Goal: Task Accomplishment & Management: Complete application form

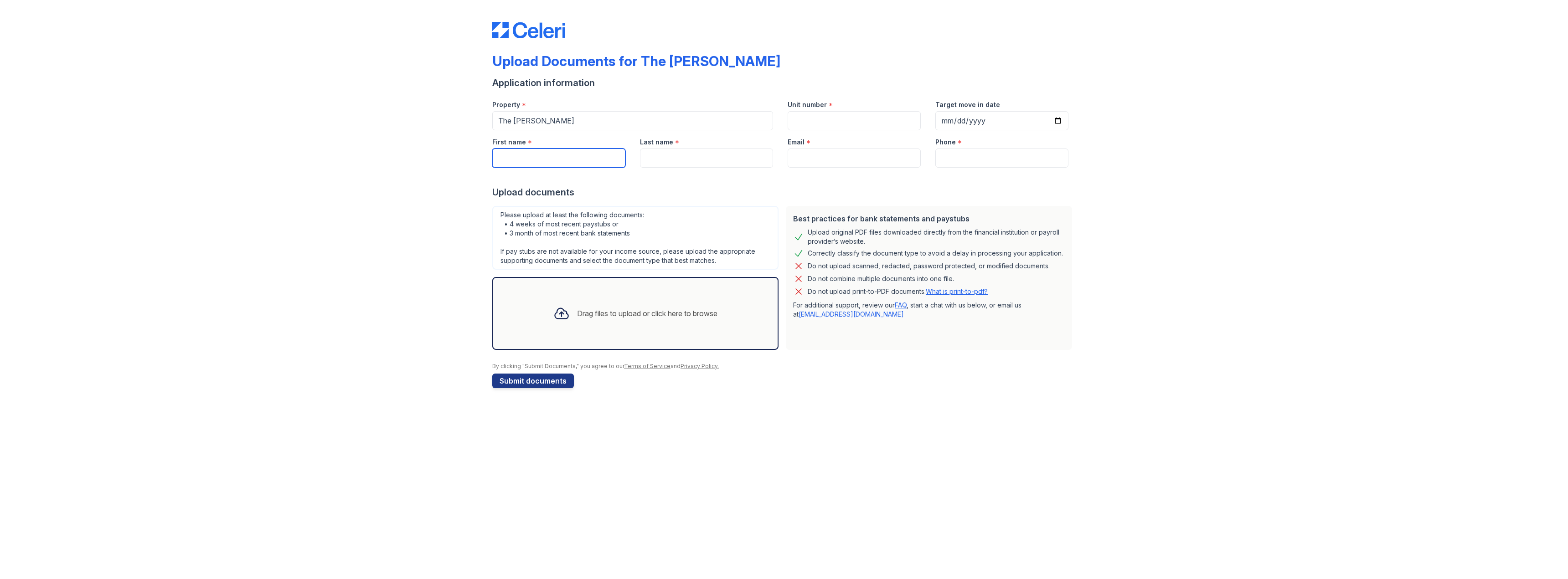
click at [531, 156] on input "First name" at bounding box center [559, 158] width 133 height 19
type input "Frances"
click at [667, 159] on input "Last name" at bounding box center [706, 158] width 133 height 19
type input "Walters"
click at [801, 118] on input "Unit number" at bounding box center [854, 121] width 133 height 19
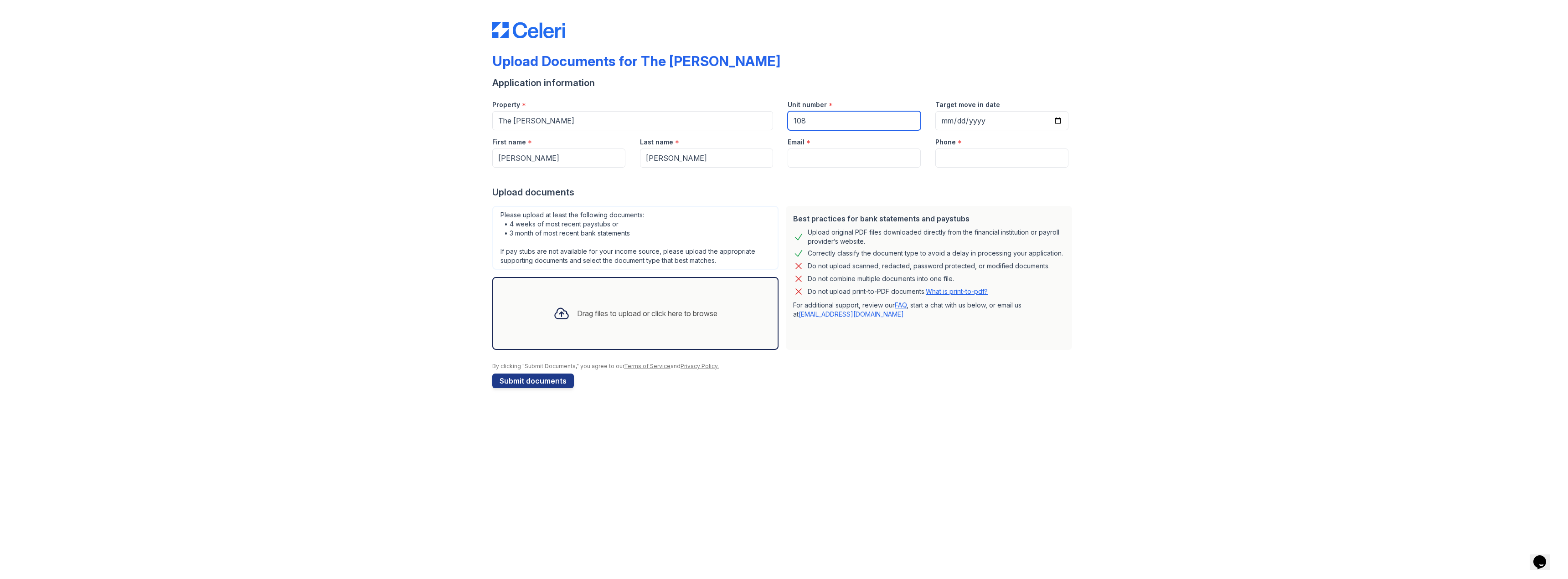
type input "108"
click at [1058, 121] on input "Target move in date" at bounding box center [1001, 121] width 133 height 19
type input "2025-10-01"
click at [809, 161] on input "Email" at bounding box center [854, 158] width 133 height 19
type input "franceswalters008@gmail.com"
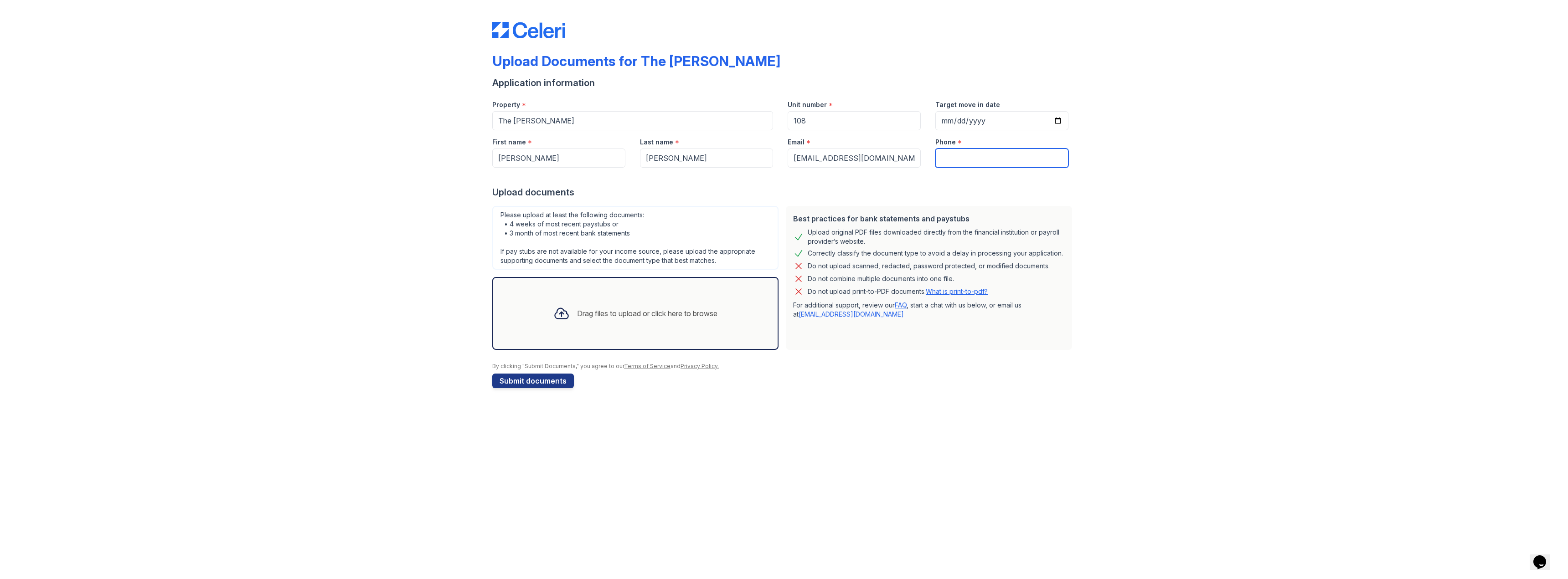
click at [946, 158] on input "Phone" at bounding box center [1001, 158] width 133 height 19
type input "4695697483"
click at [578, 315] on div "Drag files to upload or click here to browse" at bounding box center [647, 314] width 140 height 11
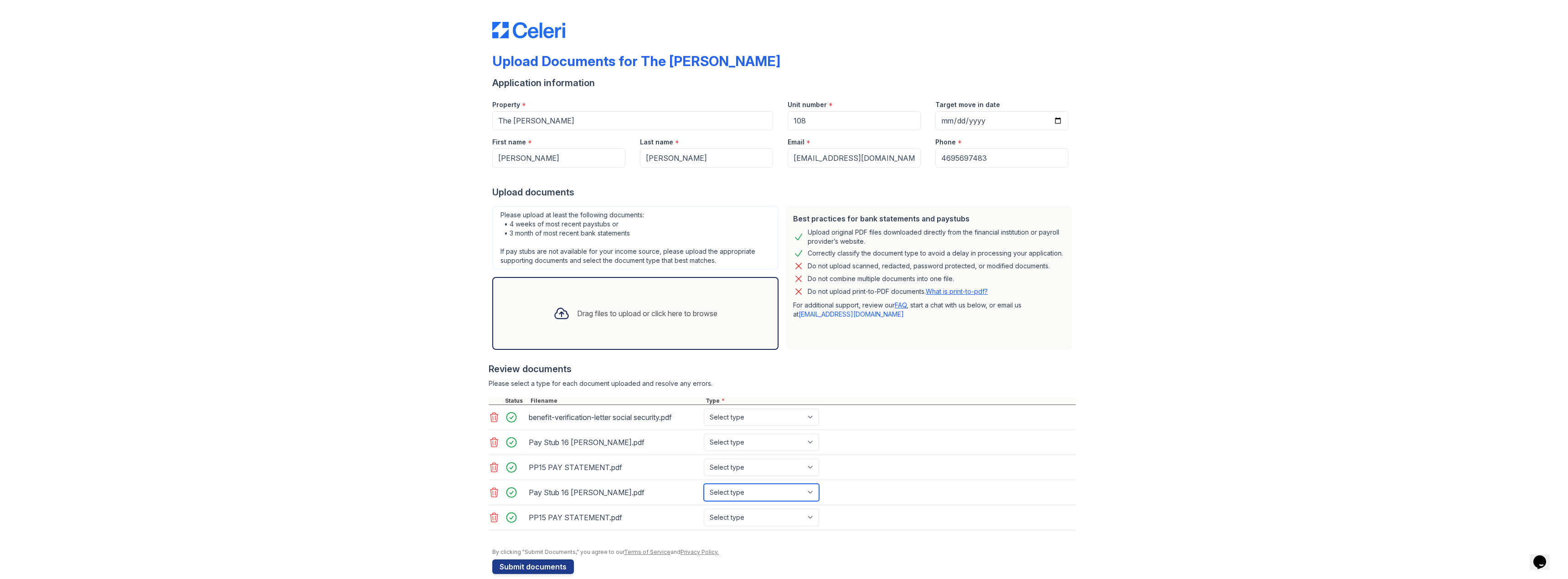
click at [809, 493] on select "Select type Paystub Bank Statement Offer Letter Tax Documents Benefit Award Let…" at bounding box center [761, 493] width 115 height 17
select select "paystub"
click at [703, 484] on select "Select type Paystub Bank Statement Offer Letter Tax Documents Benefit Award Let…" at bounding box center [761, 493] width 115 height 17
click at [489, 493] on icon at bounding box center [494, 493] width 11 height 11
click at [491, 494] on icon at bounding box center [494, 493] width 8 height 9
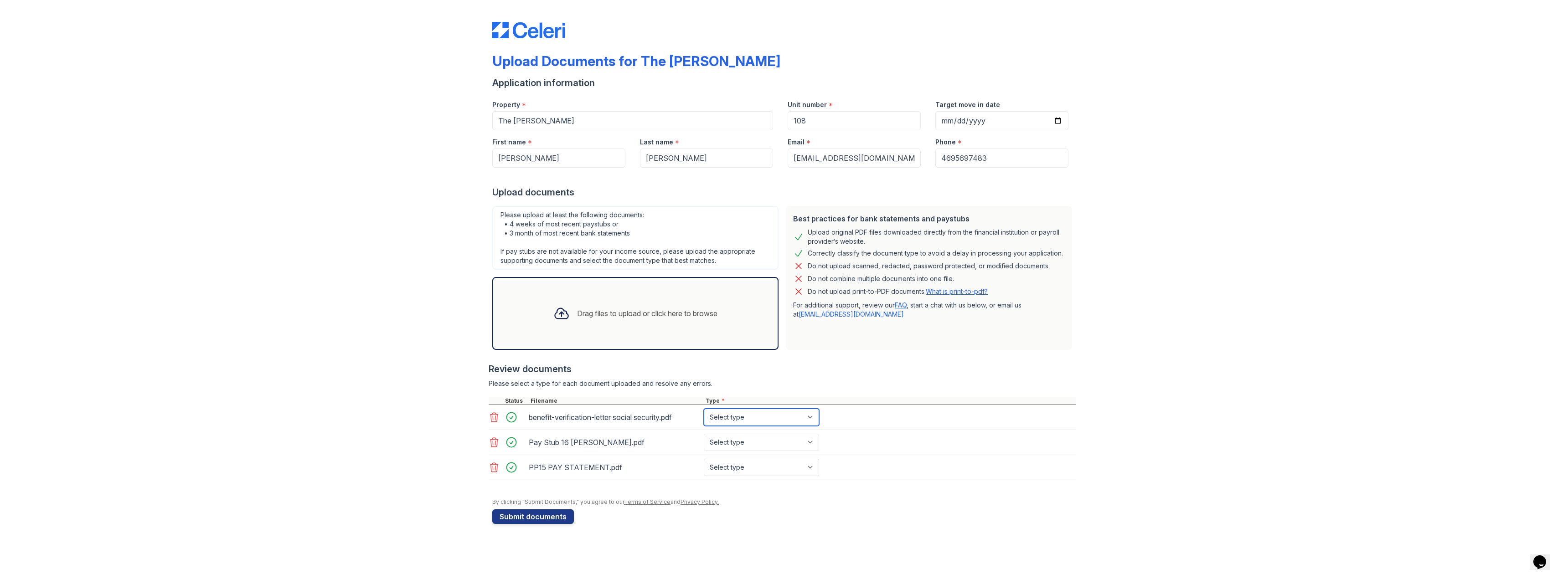
click at [810, 418] on select "Select type Paystub Bank Statement Offer Letter Tax Documents Benefit Award Let…" at bounding box center [761, 417] width 115 height 17
select select "benefit_award_letter"
click at [703, 409] on select "Select type Paystub Bank Statement Offer Letter Tax Documents Benefit Award Let…" at bounding box center [761, 417] width 115 height 17
click at [812, 442] on select "Select type Paystub Bank Statement Offer Letter Tax Documents Benefit Award Let…" at bounding box center [761, 443] width 115 height 17
select select "paystub"
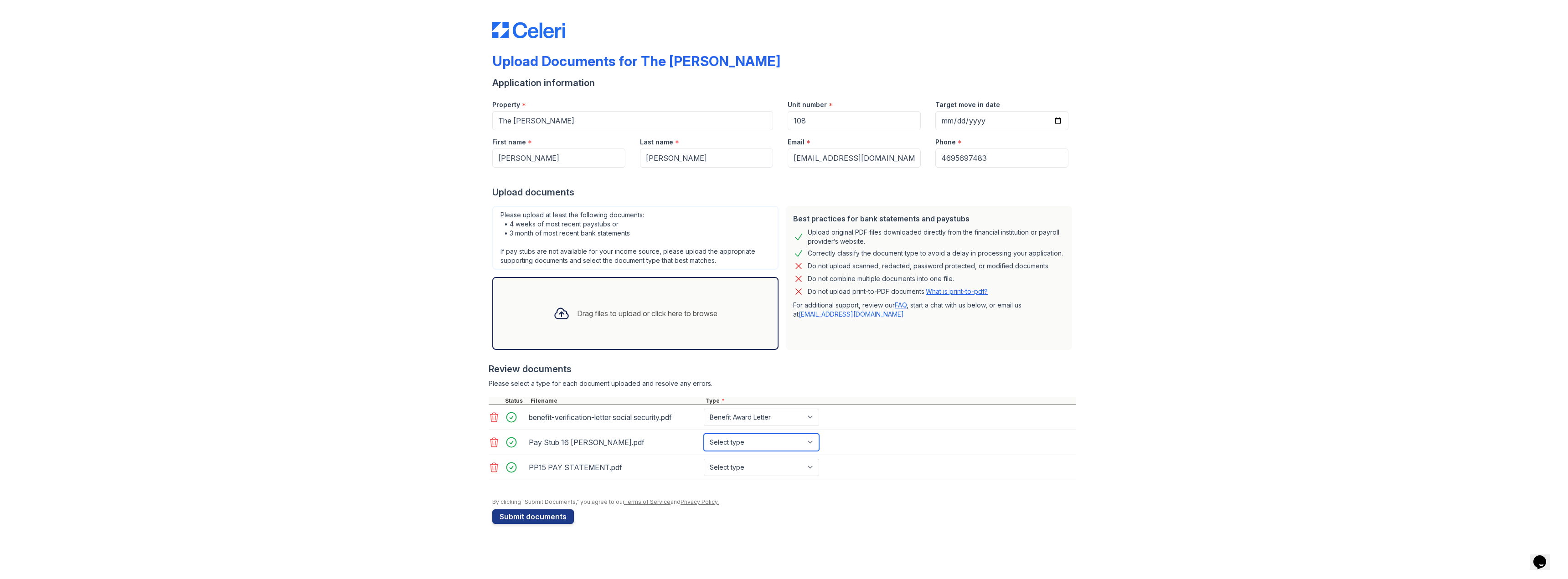
click at [703, 434] on select "Select type Paystub Bank Statement Offer Letter Tax Documents Benefit Award Let…" at bounding box center [761, 443] width 115 height 17
click at [809, 466] on select "Select type Paystub Bank Statement Offer Letter Tax Documents Benefit Award Let…" at bounding box center [761, 468] width 115 height 17
select select "paystub"
click at [703, 459] on select "Select type Paystub Bank Statement Offer Letter Tax Documents Benefit Award Let…" at bounding box center [761, 468] width 115 height 17
click at [587, 316] on div "Drag files to upload or click here to browse" at bounding box center [647, 314] width 140 height 11
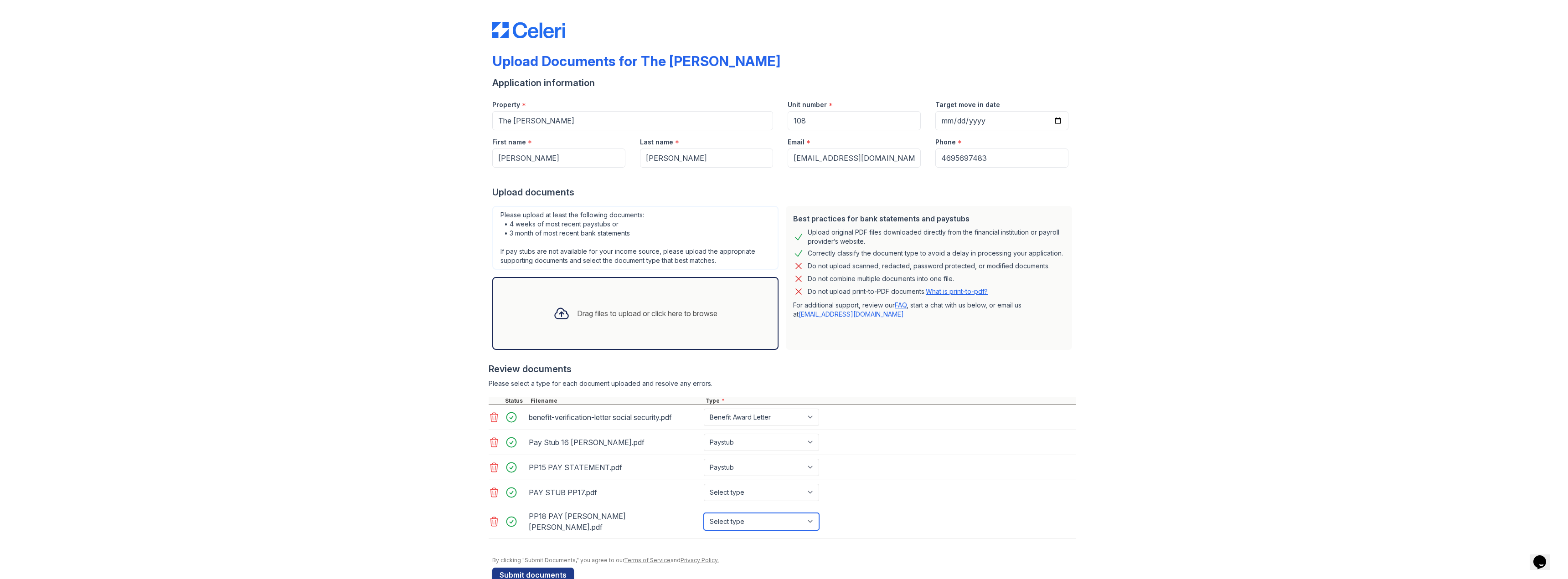
click at [809, 517] on select "Select type Paystub Bank Statement Offer Letter Tax Documents Benefit Award Let…" at bounding box center [761, 521] width 115 height 17
select select "paystub"
click at [703, 513] on select "Select type Paystub Bank Statement Offer Letter Tax Documents Benefit Award Let…" at bounding box center [761, 521] width 115 height 17
click at [807, 493] on select "Select type Paystub Bank Statement Offer Letter Tax Documents Benefit Award Let…" at bounding box center [761, 493] width 115 height 17
select select "paystub"
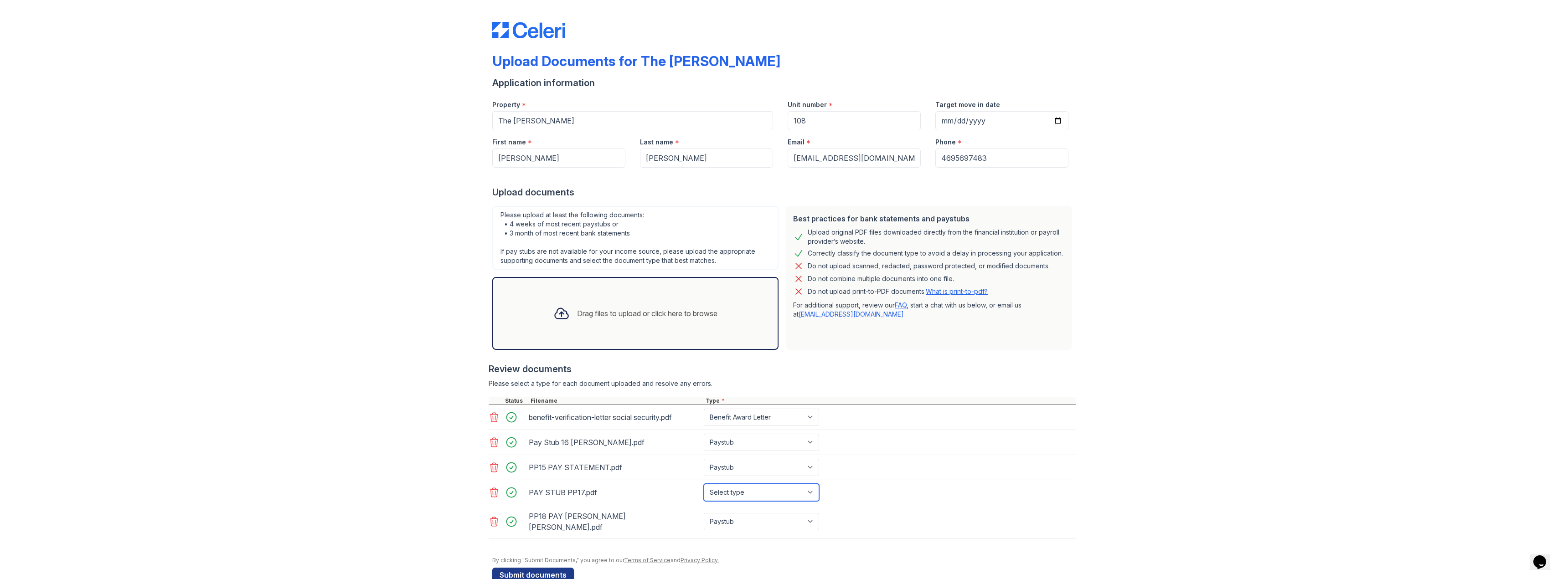
click at [703, 484] on select "Select type Paystub Bank Statement Offer Letter Tax Documents Benefit Award Let…" at bounding box center [761, 493] width 115 height 17
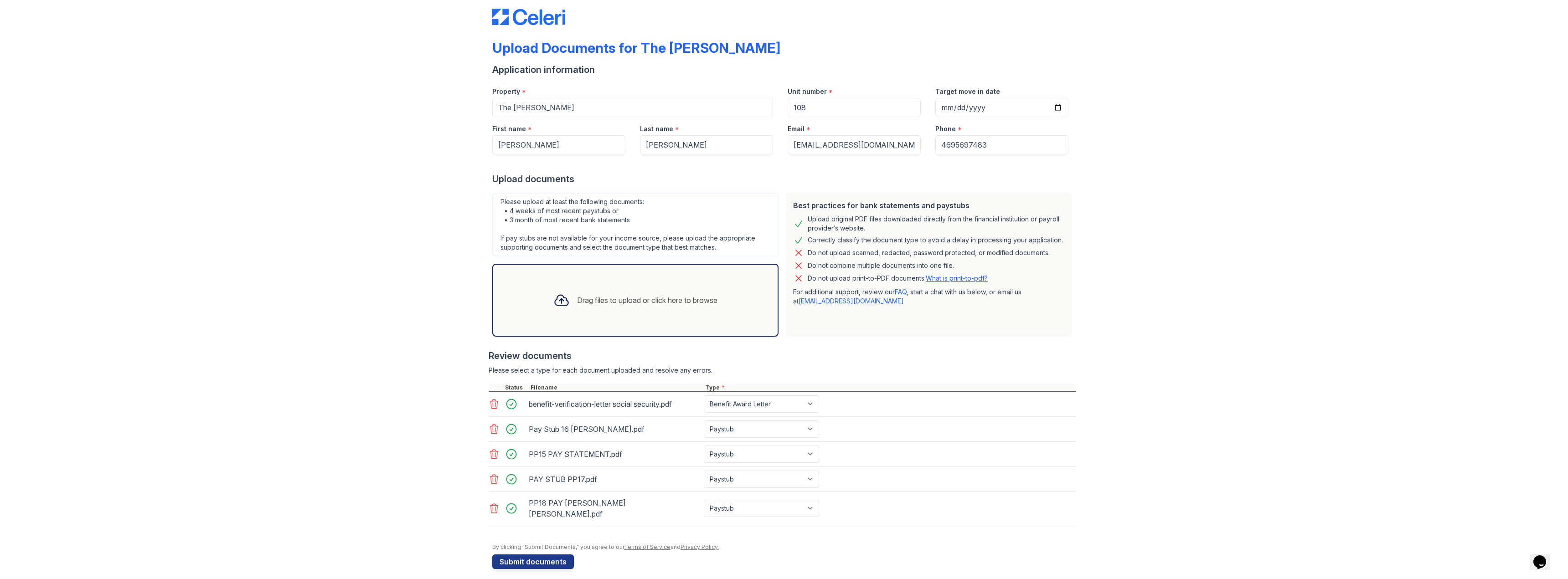
click at [577, 311] on div "Drag files to upload or click here to browse" at bounding box center [636, 300] width 179 height 31
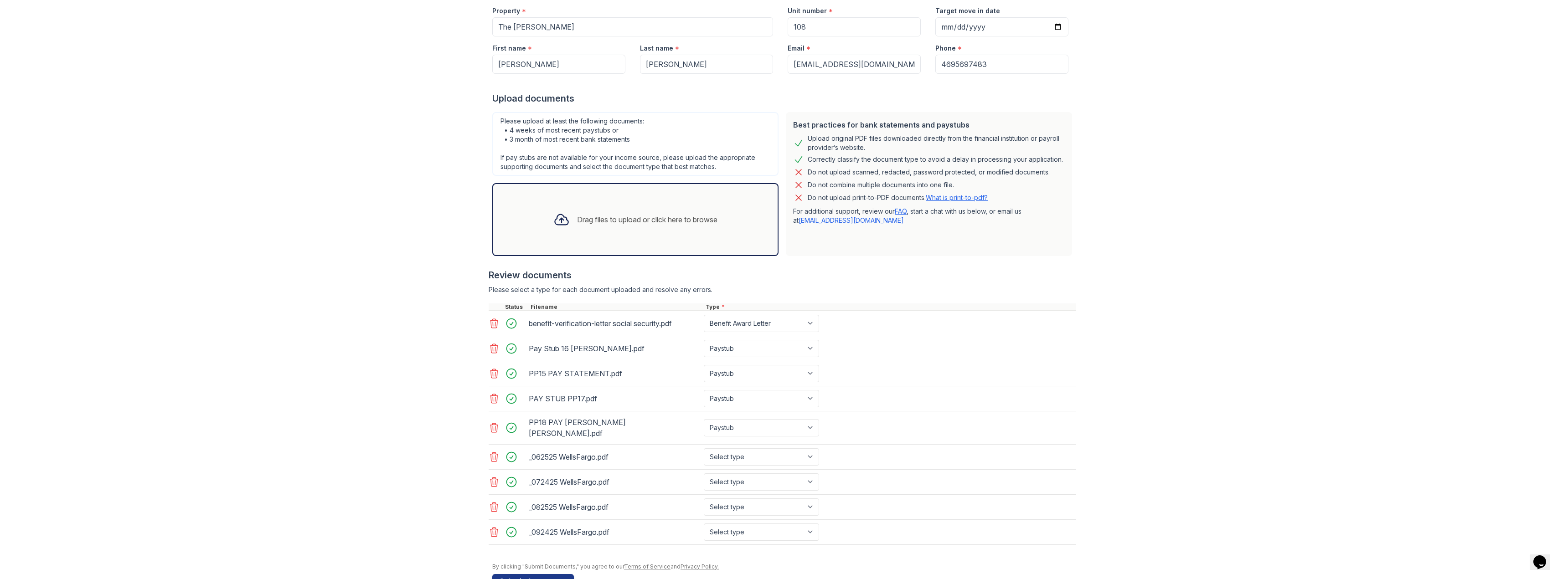
scroll to position [104, 0]
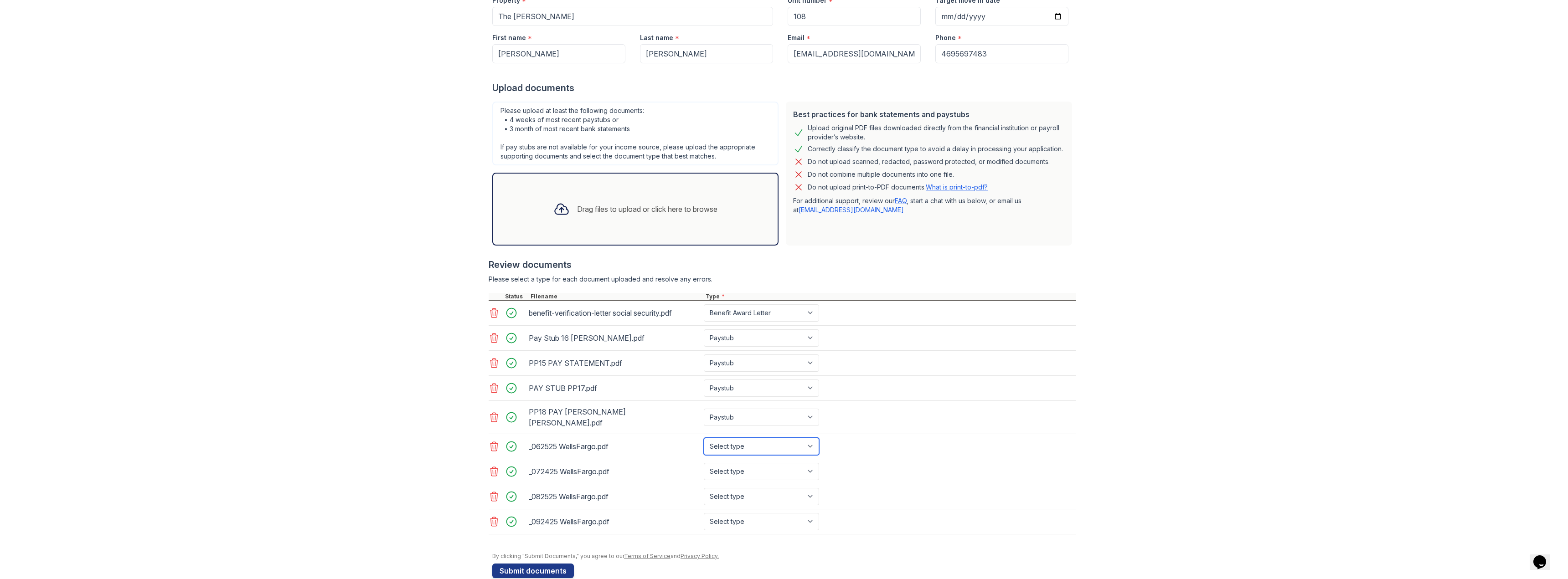
click at [806, 439] on select "Select type Paystub Bank Statement Offer Letter Tax Documents Benefit Award Let…" at bounding box center [761, 447] width 115 height 17
select select "bank_statement"
click at [703, 438] on select "Select type Paystub Bank Statement Offer Letter Tax Documents Benefit Award Let…" at bounding box center [761, 447] width 115 height 17
click at [805, 465] on select "Select type Paystub Bank Statement Offer Letter Tax Documents Benefit Award Let…" at bounding box center [761, 472] width 115 height 17
select select "bank_statement"
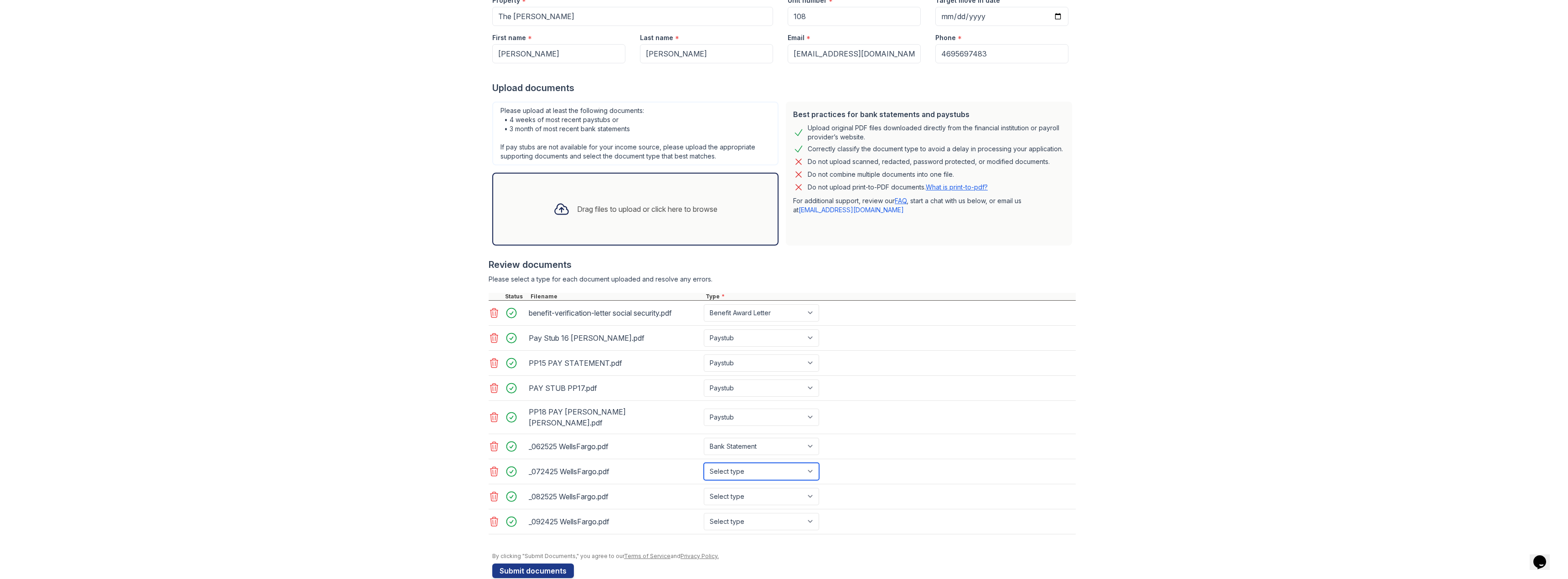
click at [703, 463] on select "Select type Paystub Bank Statement Offer Letter Tax Documents Benefit Award Let…" at bounding box center [761, 472] width 115 height 17
click at [809, 490] on select "Select type Paystub Bank Statement Offer Letter Tax Documents Benefit Award Let…" at bounding box center [761, 497] width 115 height 17
select select "bank_statement"
click at [703, 488] on select "Select type Paystub Bank Statement Offer Letter Tax Documents Benefit Award Let…" at bounding box center [761, 497] width 115 height 17
click at [805, 513] on select "Select type Paystub Bank Statement Offer Letter Tax Documents Benefit Award Let…" at bounding box center [761, 521] width 115 height 17
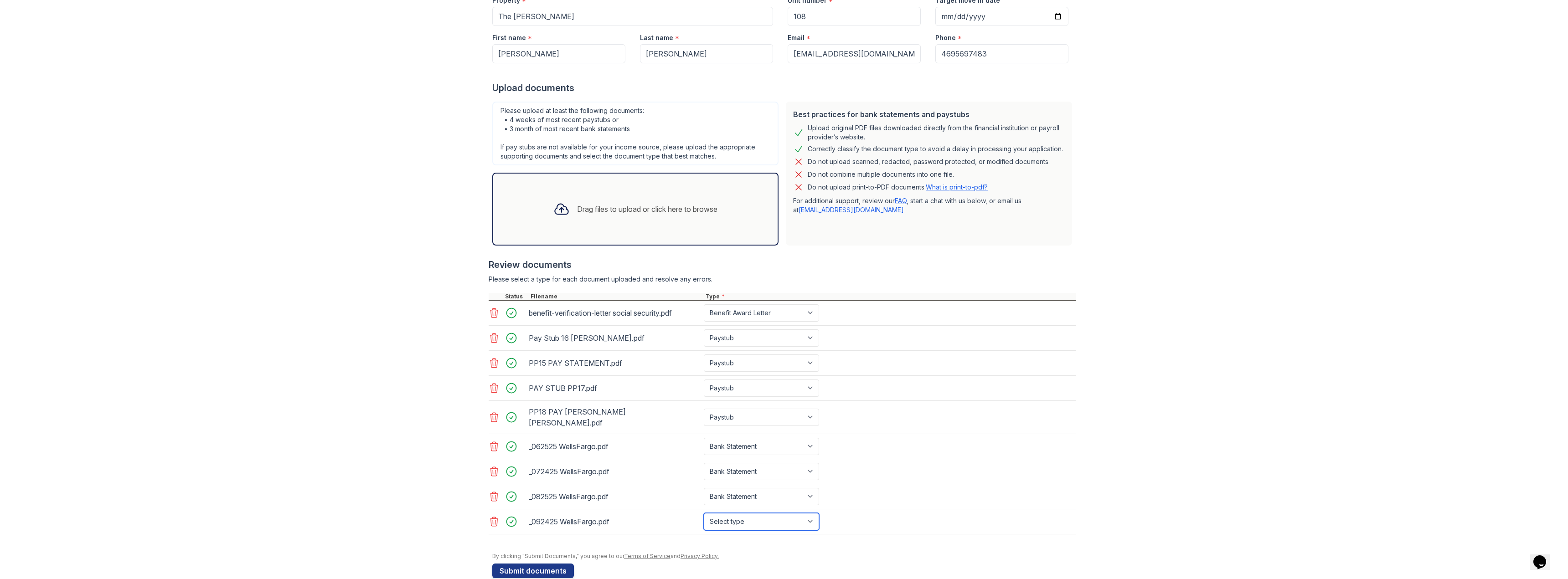
select select "bank_statement"
click at [703, 513] on select "Select type Paystub Bank Statement Offer Letter Tax Documents Benefit Award Let…" at bounding box center [761, 521] width 115 height 17
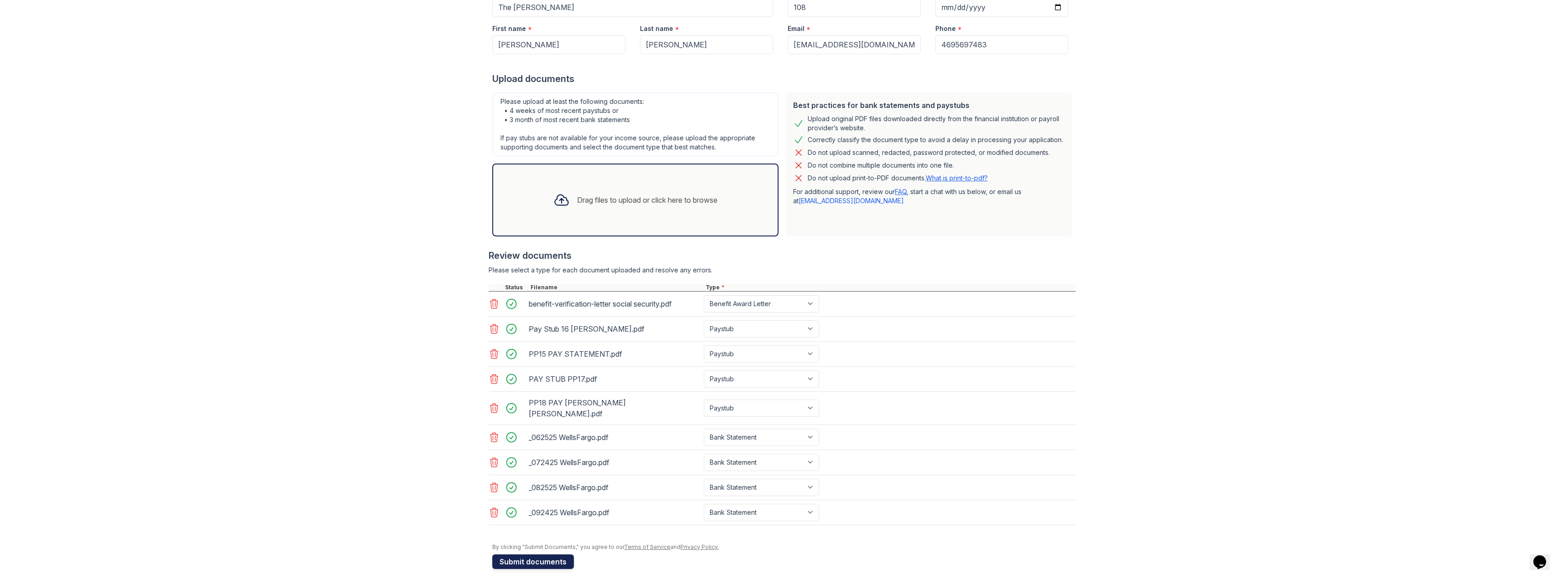
click at [531, 556] on button "Submit documents" at bounding box center [533, 562] width 82 height 15
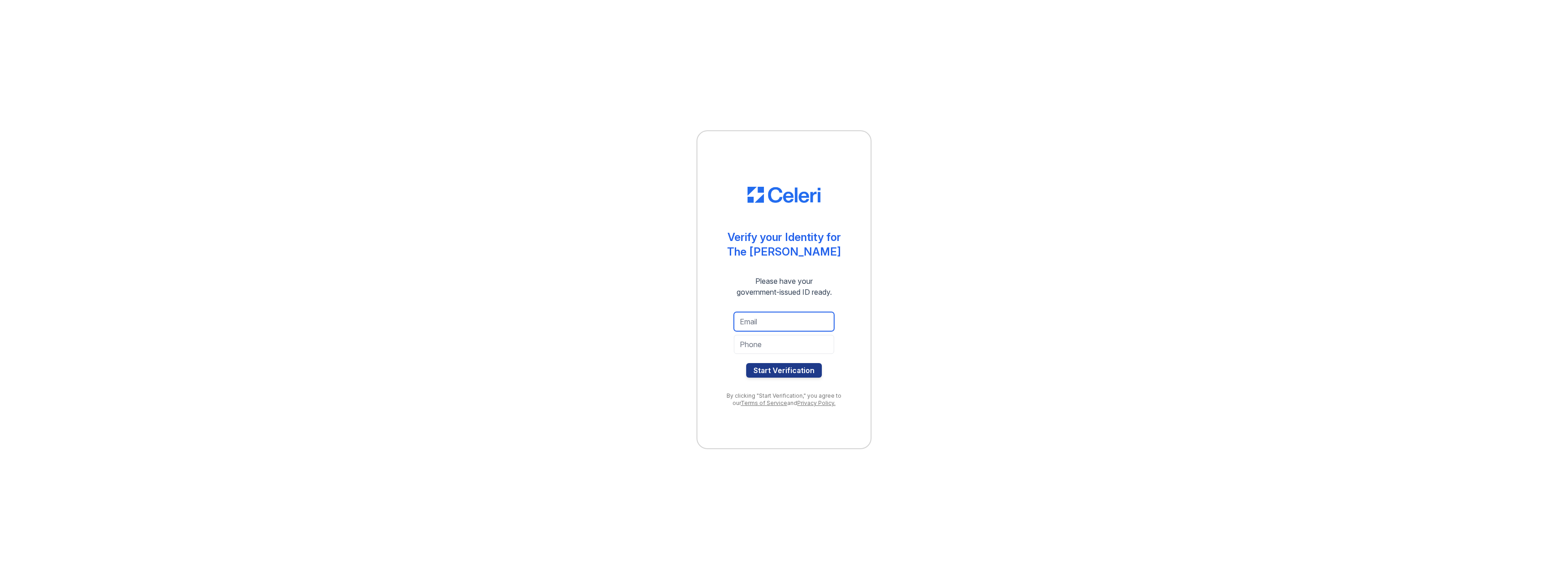
click at [742, 321] on input "email" at bounding box center [784, 321] width 100 height 19
